Goal: Transaction & Acquisition: Purchase product/service

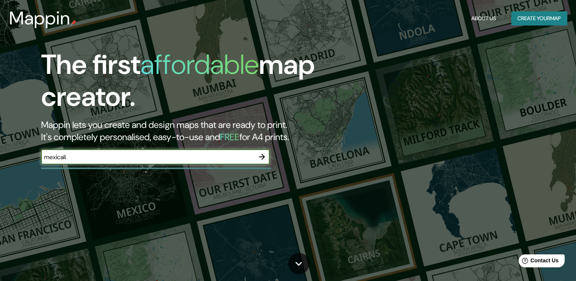
type input "Mexicali"
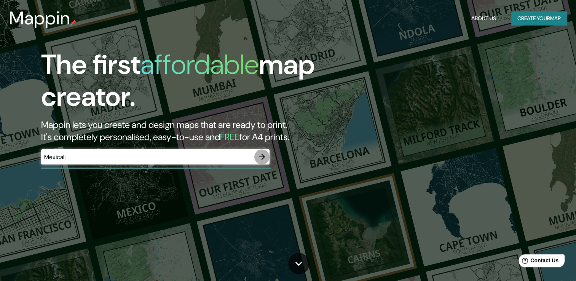
click at [261, 157] on icon "button" at bounding box center [262, 157] width 6 height 6
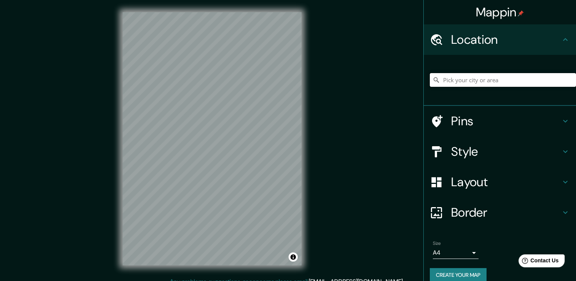
click at [487, 83] on input "Pick your city or area" at bounding box center [503, 80] width 146 height 14
click at [522, 152] on h4 "Style" at bounding box center [506, 151] width 110 height 15
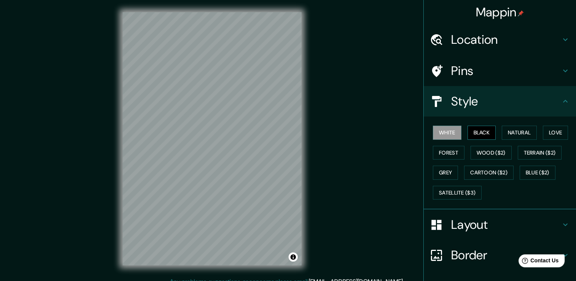
click at [486, 136] on button "Black" at bounding box center [481, 133] width 29 height 14
click at [467, 189] on button "Satellite ($3)" at bounding box center [457, 193] width 49 height 14
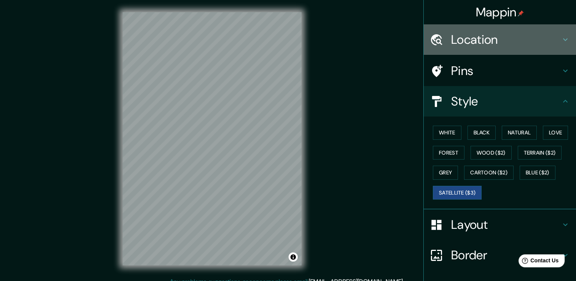
click at [505, 39] on h4 "Location" at bounding box center [506, 39] width 110 height 15
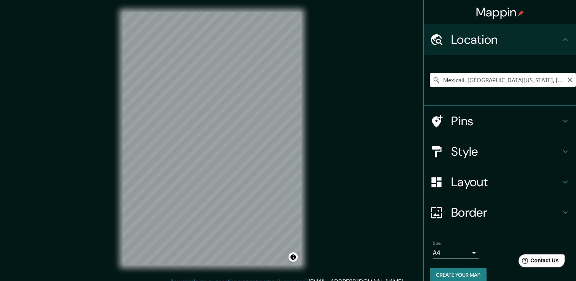
click at [492, 78] on input "Mexicali, [GEOGRAPHIC_DATA][US_STATE], [GEOGRAPHIC_DATA]" at bounding box center [503, 80] width 146 height 14
drag, startPoint x: 525, startPoint y: 81, endPoint x: 418, endPoint y: 91, distance: 106.5
click at [423, 91] on div "Mexicali, [GEOGRAPHIC_DATA][US_STATE], [GEOGRAPHIC_DATA]" at bounding box center [499, 80] width 152 height 51
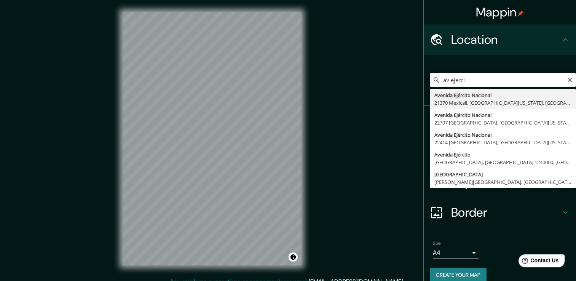
type input "[GEOGRAPHIC_DATA], 21370 Mexicali, [GEOGRAPHIC_DATA][US_STATE], [GEOGRAPHIC_DAT…"
